Goal: Task Accomplishment & Management: Use online tool/utility

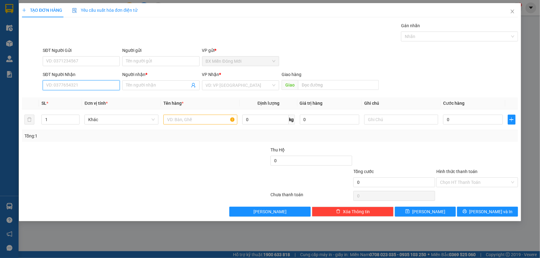
click at [93, 88] on input "SĐT Người Nhận" at bounding box center [81, 85] width 77 height 10
type input "0819278226"
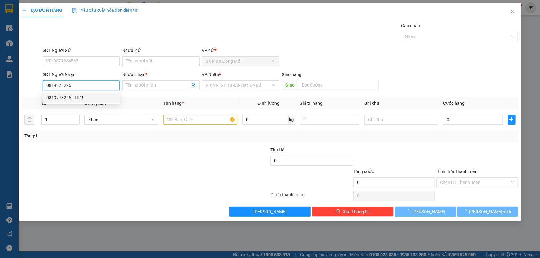
click at [88, 99] on div "0819278226 - TRỢ" at bounding box center [81, 97] width 70 height 7
type input "TRỢ"
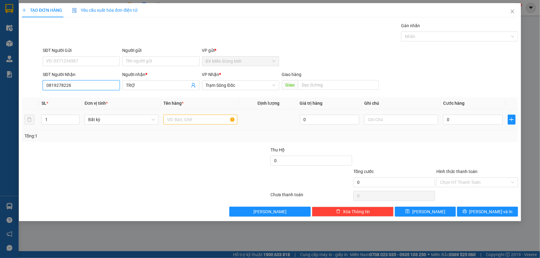
type input "0819278226"
click at [187, 123] on input "text" at bounding box center [200, 120] width 74 height 10
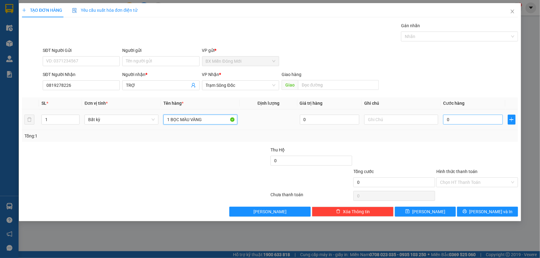
type input "1 BỌC MÀU VÀNG"
click at [461, 121] on input "0" at bounding box center [473, 120] width 60 height 10
type input "4"
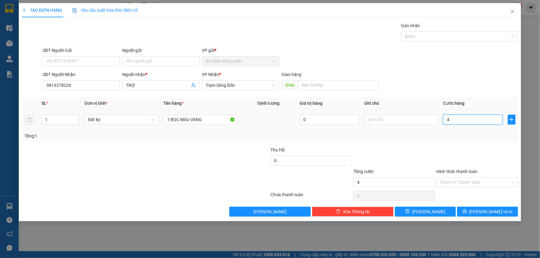
type input "40"
type input "40.000"
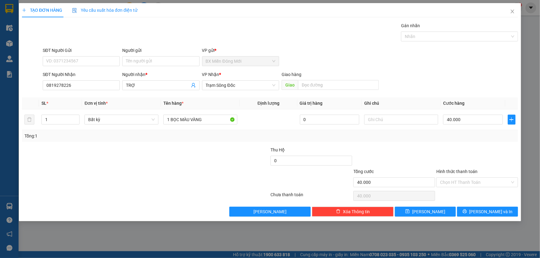
click at [464, 154] on div at bounding box center [477, 158] width 83 height 22
click at [465, 184] on input "Hình thức thanh toán" at bounding box center [475, 182] width 70 height 9
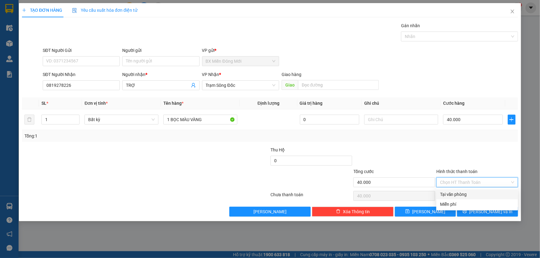
drag, startPoint x: 462, startPoint y: 192, endPoint x: 464, endPoint y: 198, distance: 6.5
click at [462, 192] on div "Tại văn phòng" at bounding box center [477, 194] width 74 height 7
type input "0"
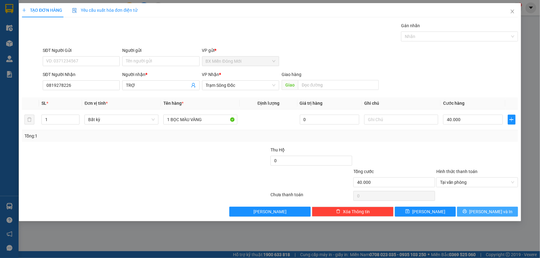
click at [473, 207] on button "[PERSON_NAME] và In" at bounding box center [487, 212] width 61 height 10
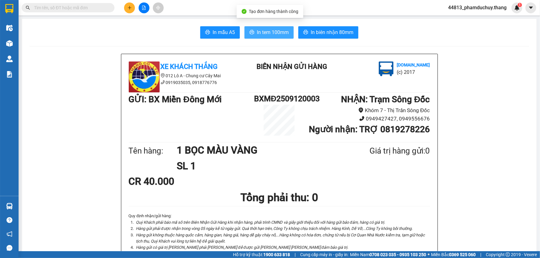
click at [258, 34] on span "In tem 100mm" at bounding box center [273, 32] width 32 height 8
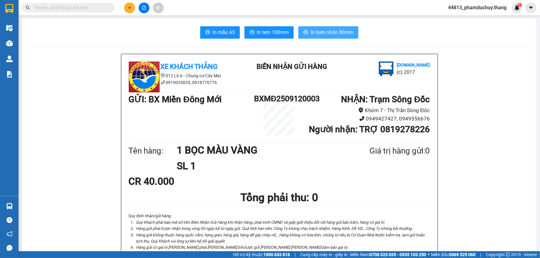
click at [314, 32] on span "In biên nhận 80mm" at bounding box center [332, 32] width 43 height 8
drag, startPoint x: 102, startPoint y: 6, endPoint x: 99, endPoint y: 5, distance: 3.2
click at [99, 5] on input "text" at bounding box center [70, 7] width 73 height 7
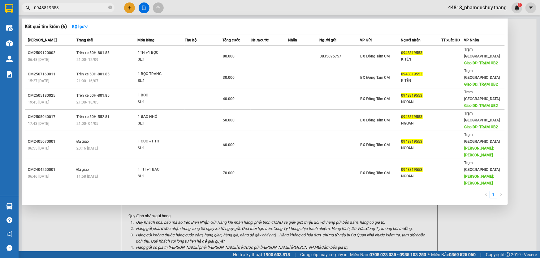
type input "0948819553"
click at [88, 219] on div at bounding box center [270, 129] width 540 height 258
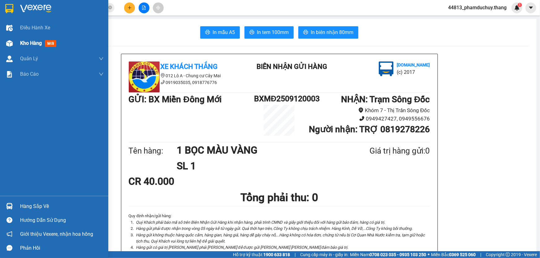
click at [28, 42] on span "Kho hàng" at bounding box center [31, 43] width 22 height 6
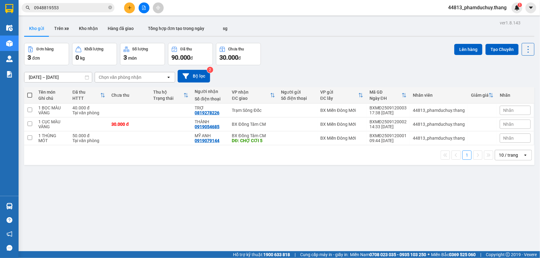
click at [29, 94] on span at bounding box center [29, 95] width 5 height 5
click at [30, 92] on input "checkbox" at bounding box center [30, 92] width 0 height 0
checkbox input "true"
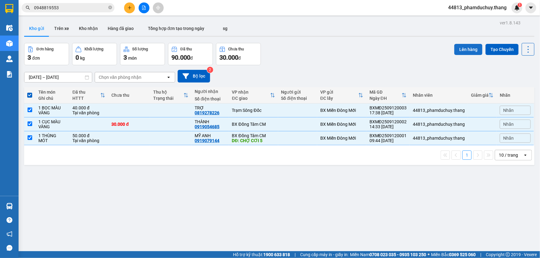
click at [473, 49] on button "Lên hàng" at bounding box center [468, 49] width 28 height 11
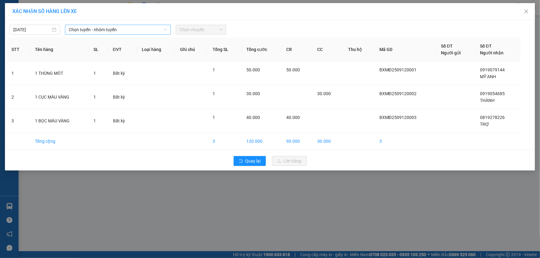
click at [92, 29] on span "Chọn tuyến - nhóm tuyến" at bounding box center [118, 29] width 98 height 9
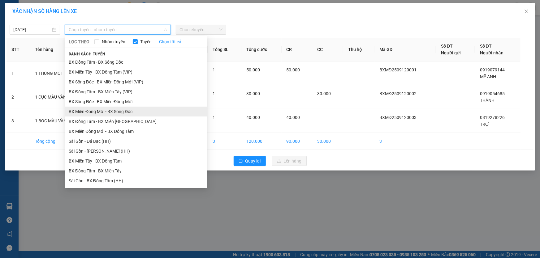
click at [96, 112] on li "BX Miền Đông Mới - BX Sông Đốc" at bounding box center [136, 112] width 142 height 10
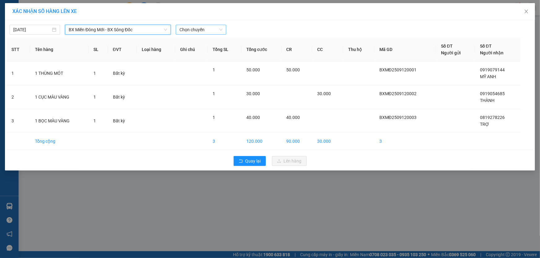
click at [187, 31] on span "Chọn chuyến" at bounding box center [201, 29] width 43 height 9
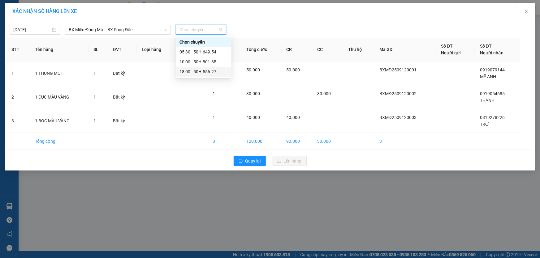
click at [197, 72] on div "18:00 - 50H-556.27" at bounding box center [204, 71] width 48 height 7
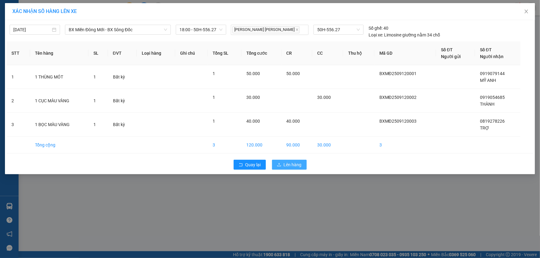
click at [302, 162] on button "Lên hàng" at bounding box center [289, 165] width 35 height 10
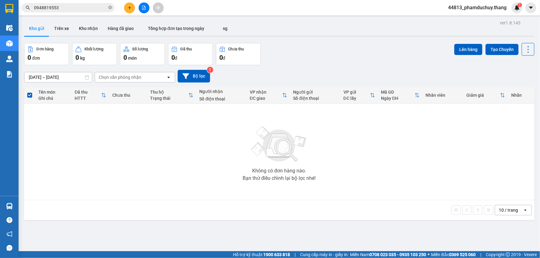
click at [85, 9] on input "0948819553" at bounding box center [70, 7] width 73 height 7
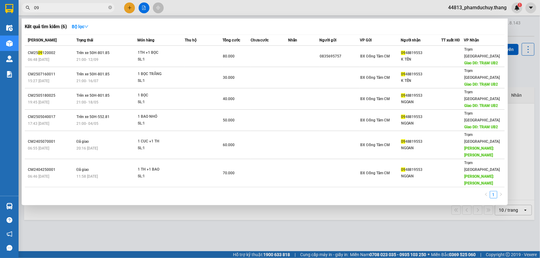
type input "0"
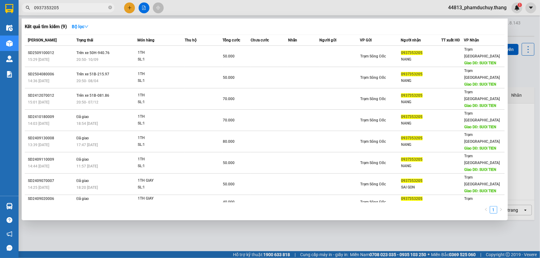
type input "0937353205"
drag, startPoint x: 216, startPoint y: 228, endPoint x: 116, endPoint y: 250, distance: 102.5
click at [205, 228] on div at bounding box center [270, 129] width 540 height 258
